Goal: Navigation & Orientation: Find specific page/section

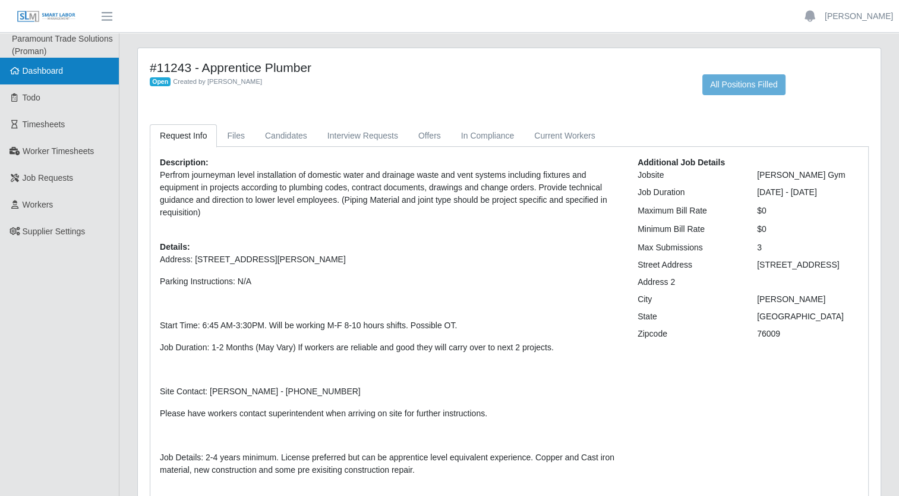
click at [53, 72] on span "Dashboard" at bounding box center [43, 71] width 41 height 10
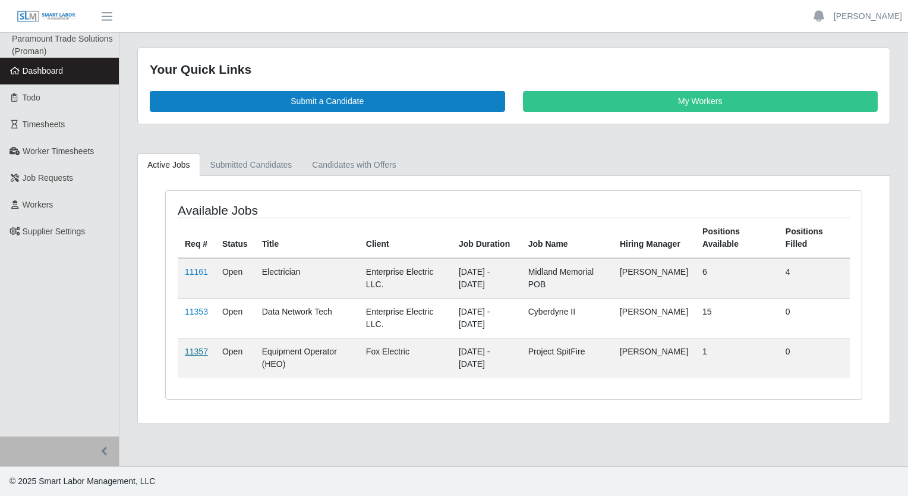
click at [188, 348] on link "11357" at bounding box center [196, 352] width 23 height 10
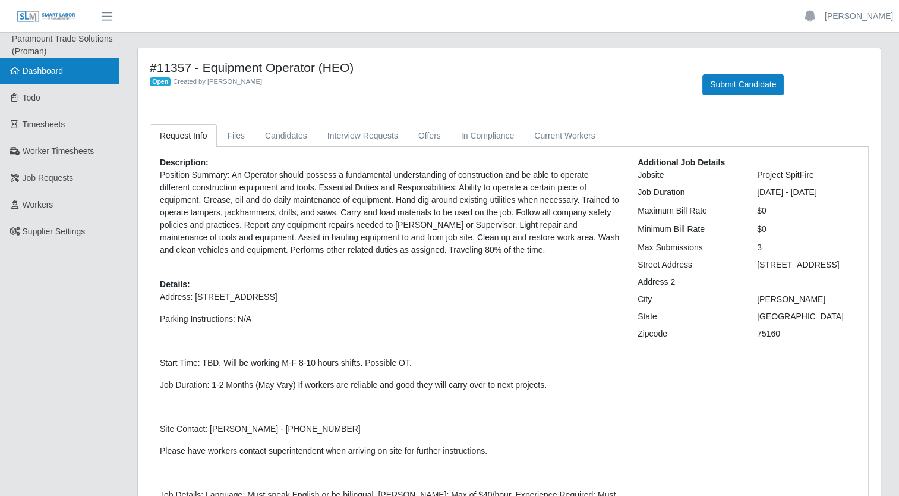
click at [74, 76] on link "Dashboard" at bounding box center [59, 71] width 119 height 27
